Goal: Task Accomplishment & Management: Manage account settings

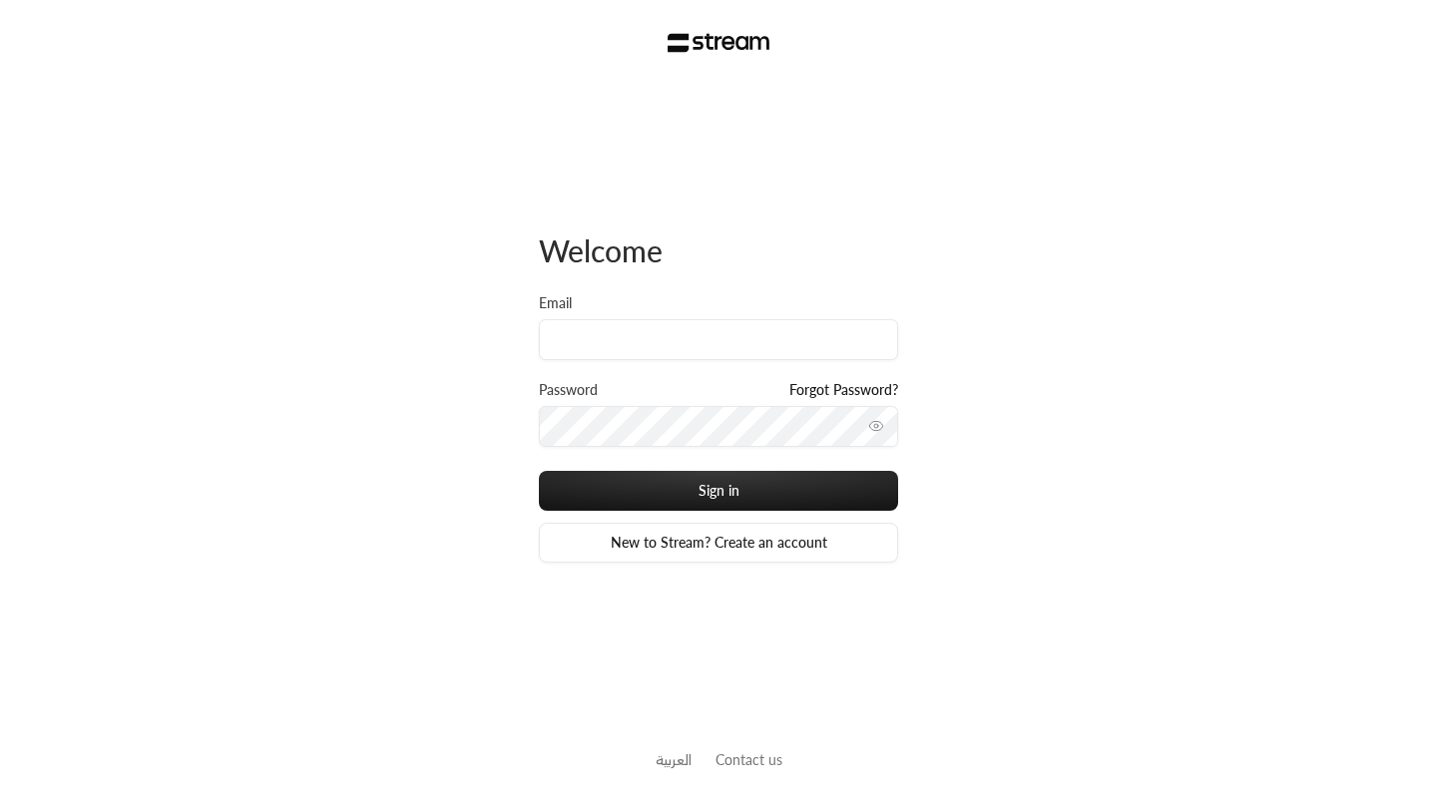
type input "[EMAIL_ADDRESS][DOMAIN_NAME]"
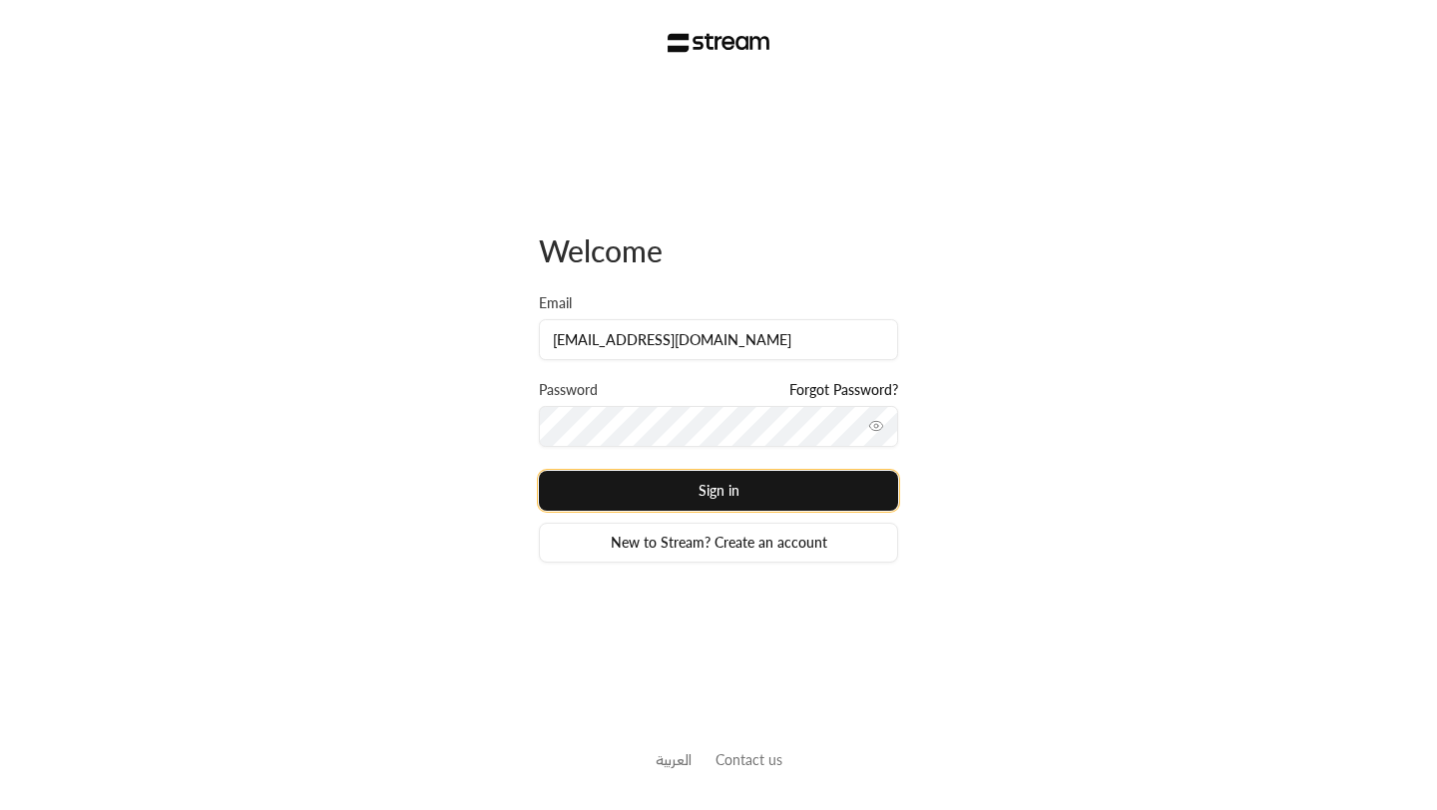
click at [765, 501] on button "Sign in" at bounding box center [718, 491] width 359 height 40
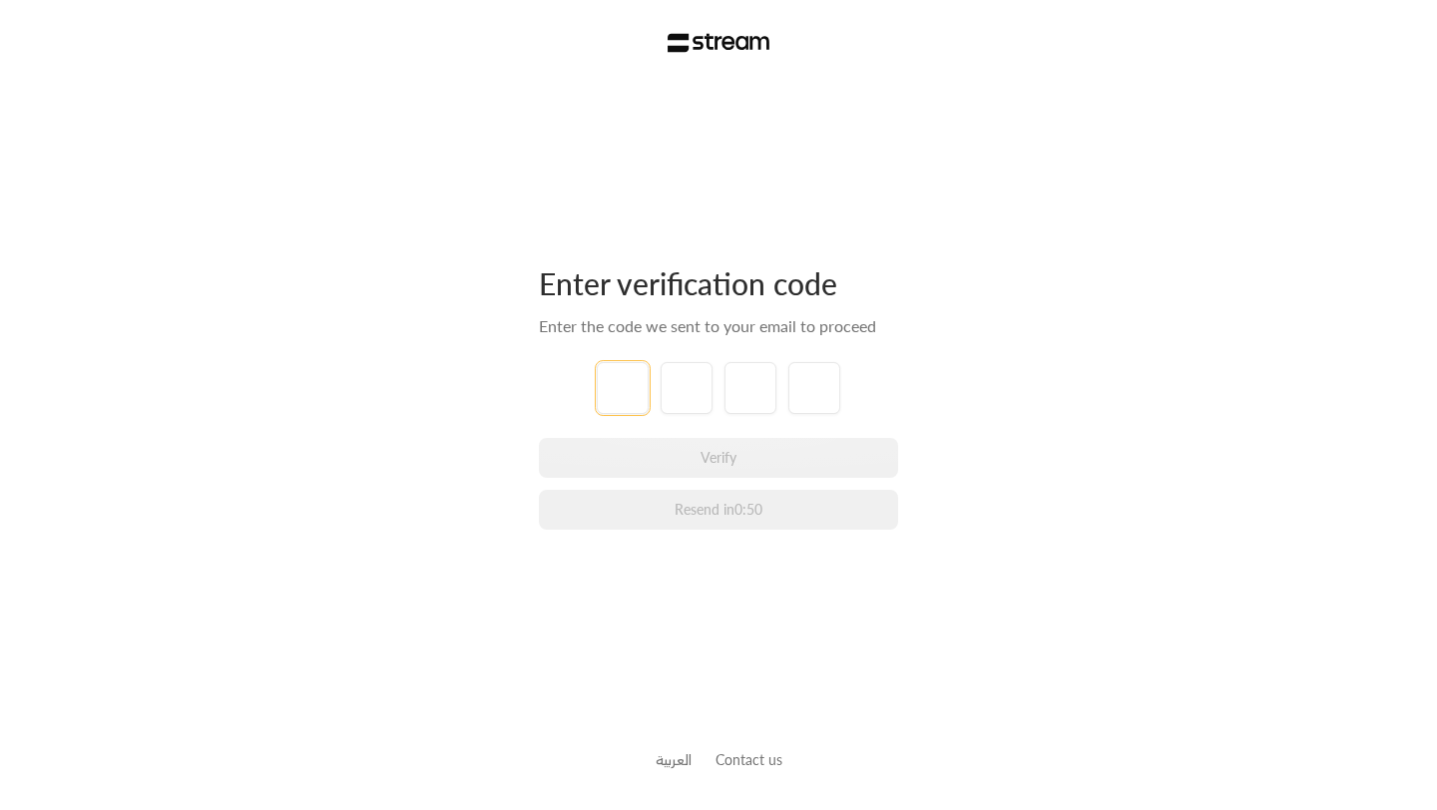
type input "3"
type input "7"
type input "3"
type input "7"
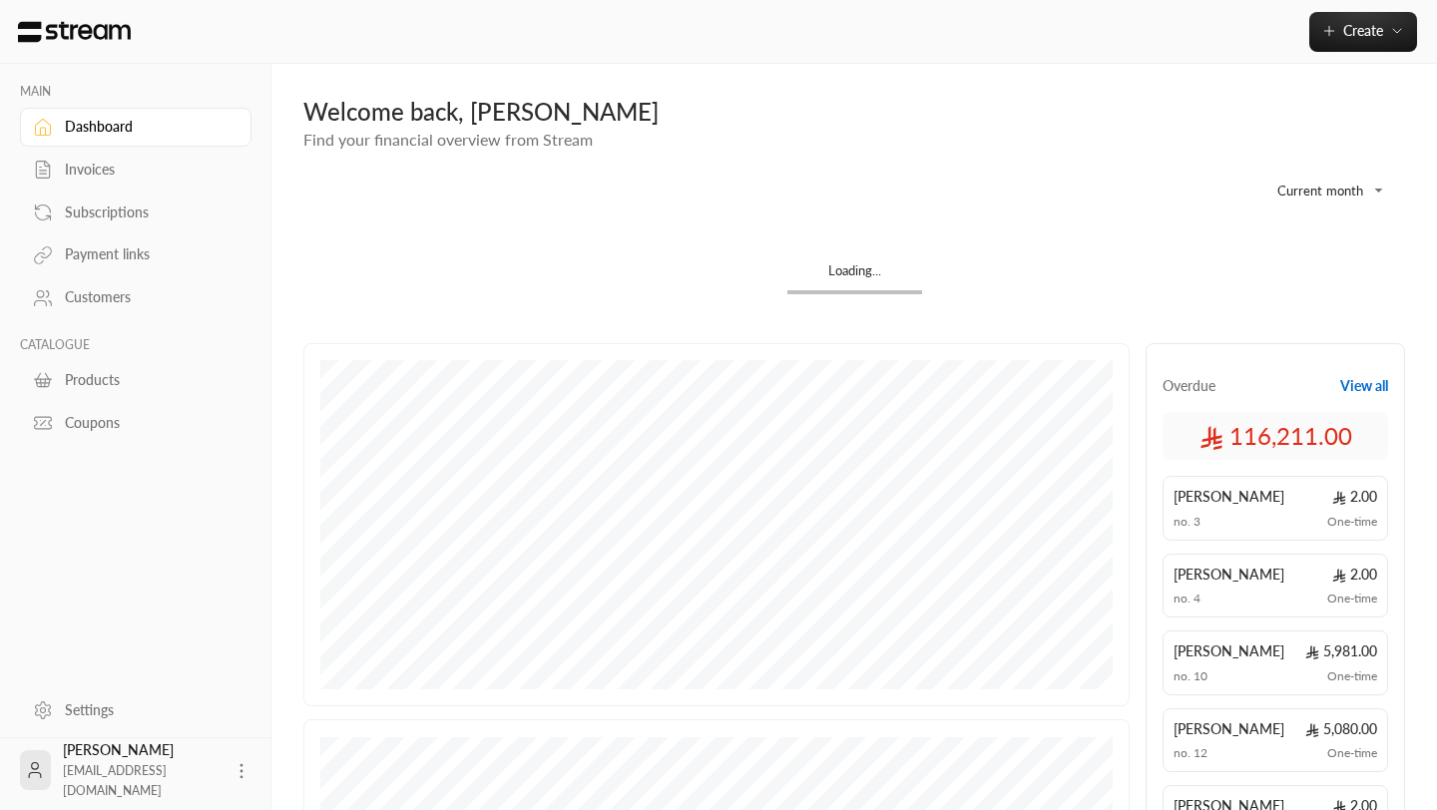
click at [109, 172] on div "Invoices" at bounding box center [146, 170] width 162 height 20
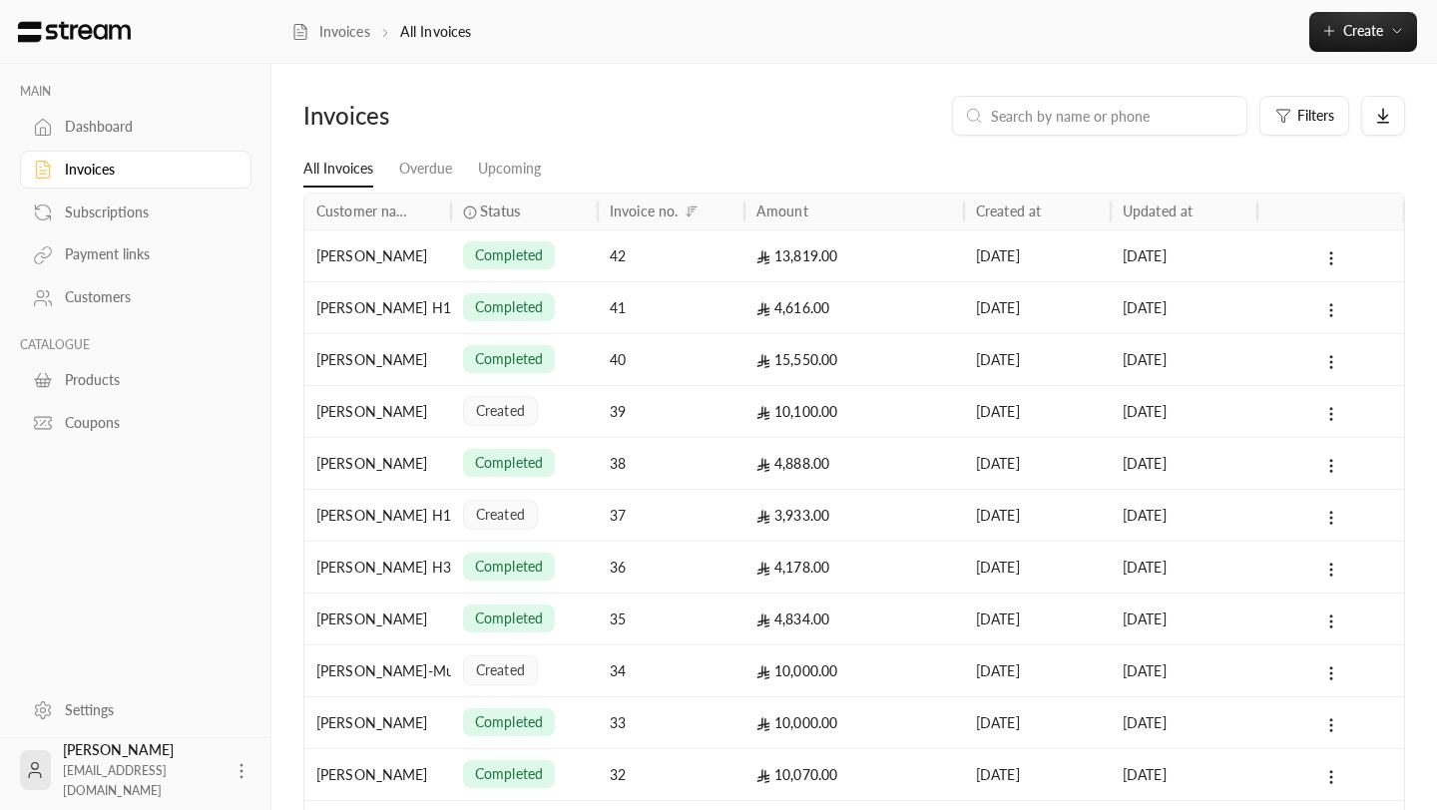
click at [132, 253] on div "Payment links" at bounding box center [146, 254] width 162 height 20
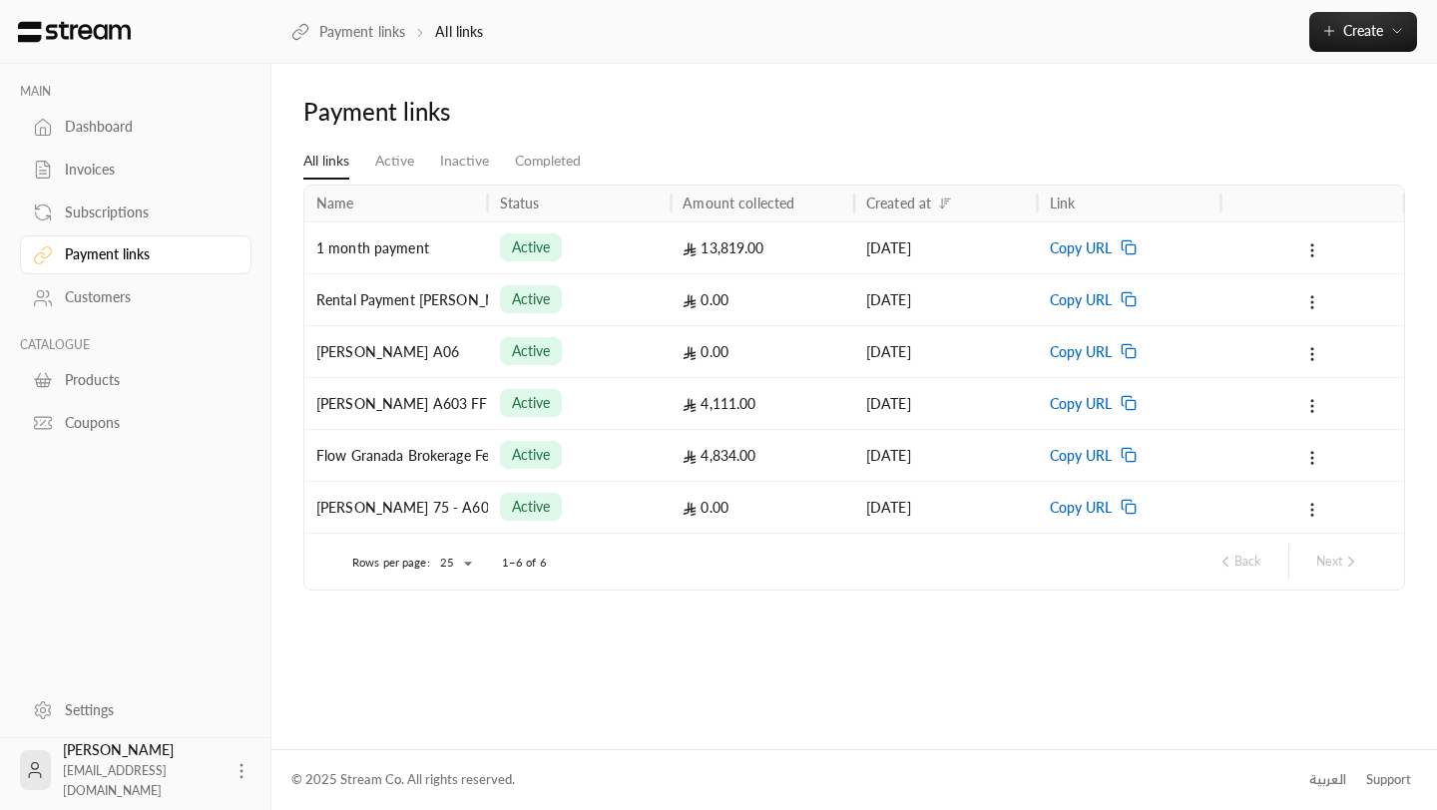
click at [1138, 305] on div "Copy URL" at bounding box center [1130, 299] width 160 height 51
click at [455, 305] on div "Rental Payment [PERSON_NAME]" at bounding box center [396, 299] width 160 height 51
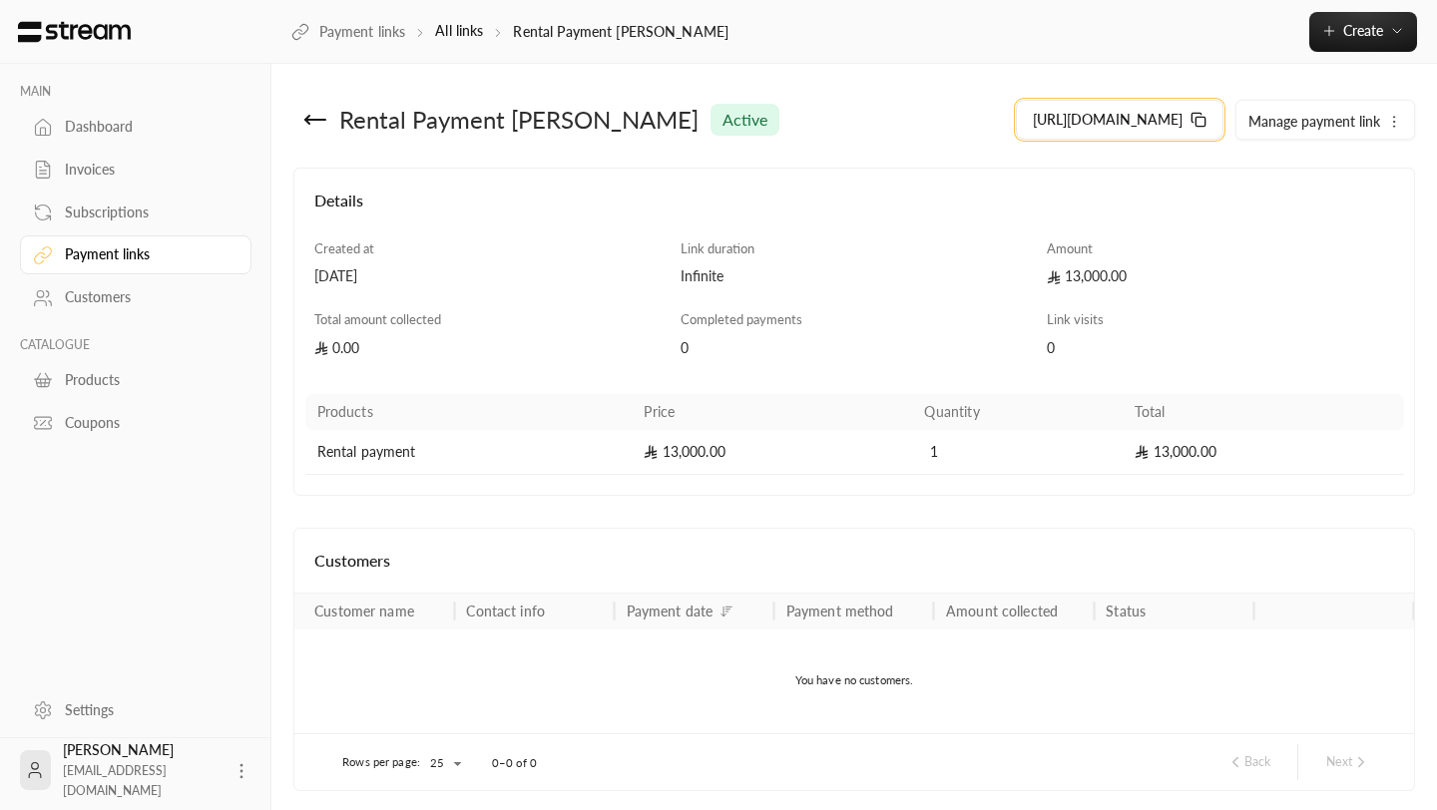
click at [1207, 123] on button "[URL][DOMAIN_NAME]" at bounding box center [1120, 120] width 208 height 40
